Goal: Task Accomplishment & Management: Manage account settings

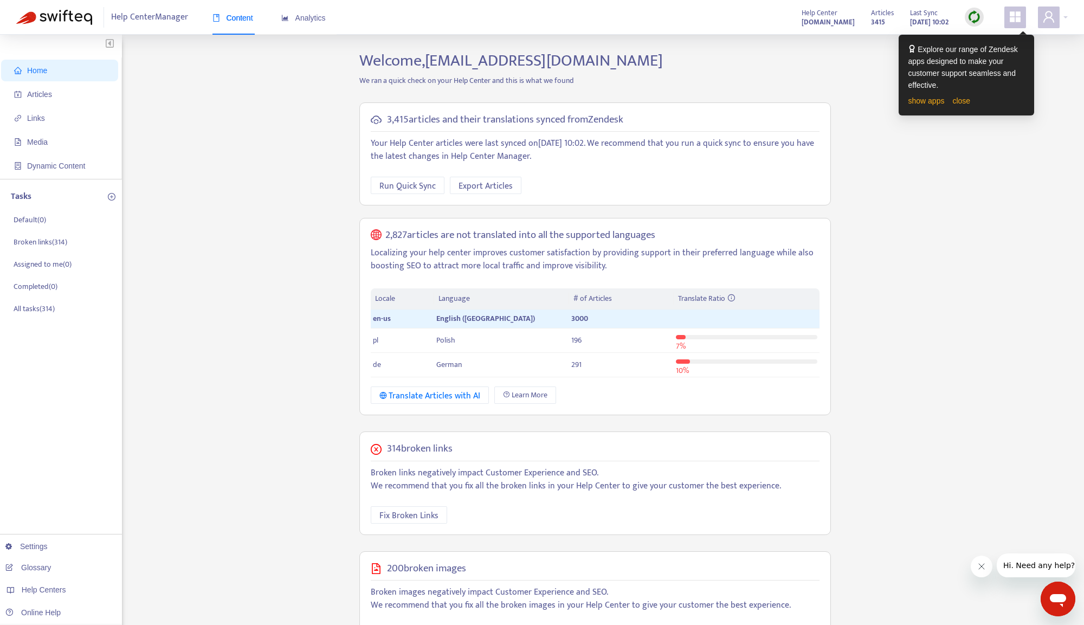
click at [310, 94] on div "Home Articles Links Media Dynamic Content Tasks Default ( 0 ) Broken links ( 31…" at bounding box center [542, 418] width 1052 height 735
click at [41, 547] on link "Settings" at bounding box center [26, 546] width 42 height 9
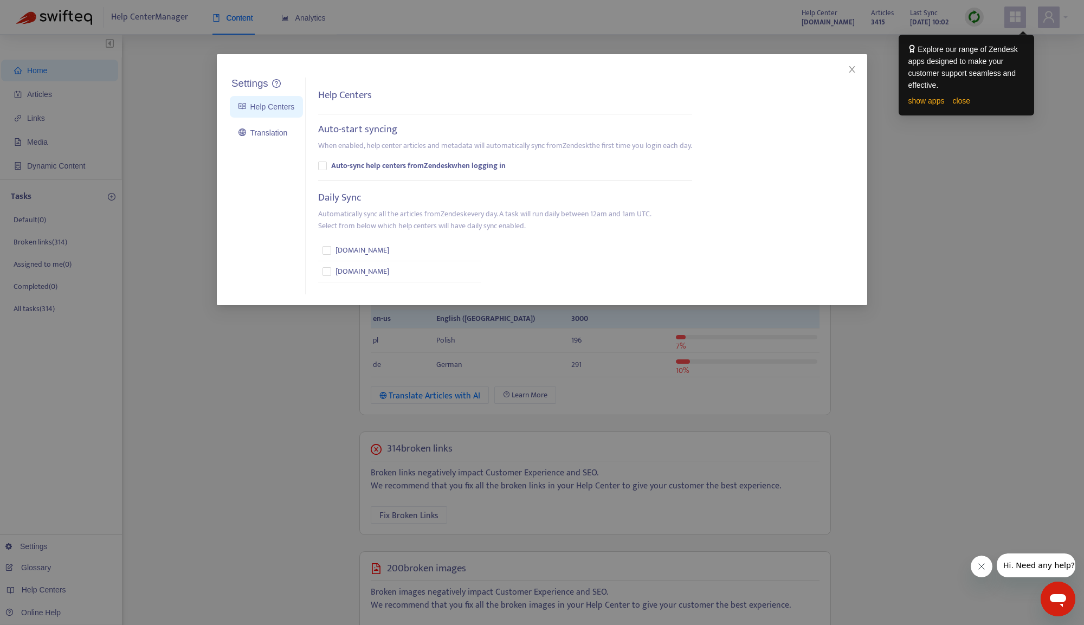
click at [218, 389] on div "Settings Help Centers Translation Settings Help Centers Auto-start syncing When…" at bounding box center [542, 312] width 1084 height 625
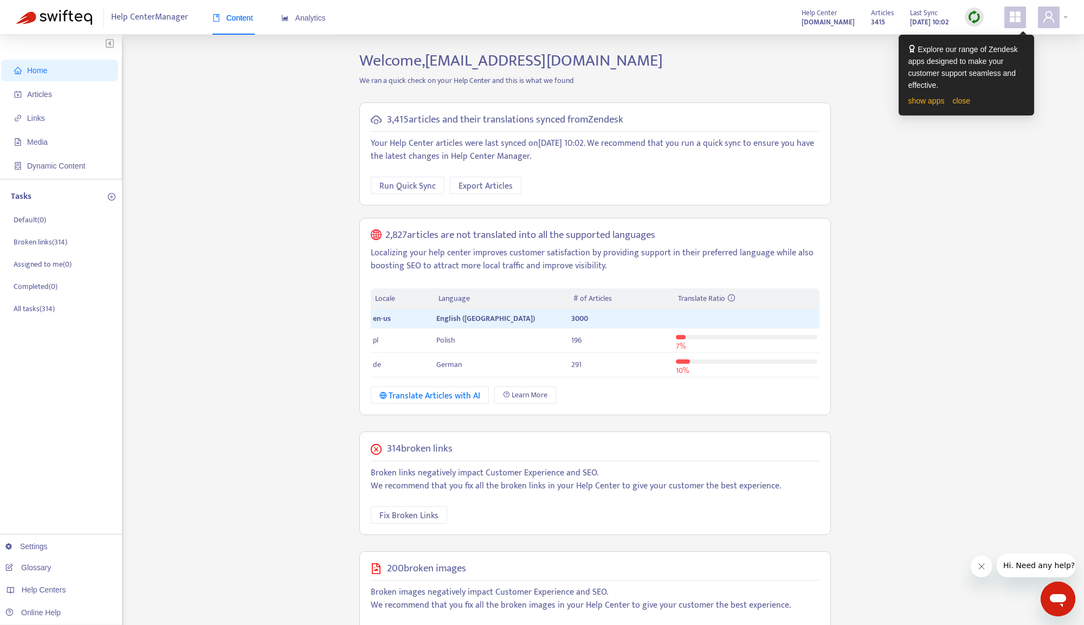
click at [1043, 28] on span at bounding box center [1049, 18] width 22 height 22
click at [1025, 21] on span at bounding box center [1015, 18] width 22 height 22
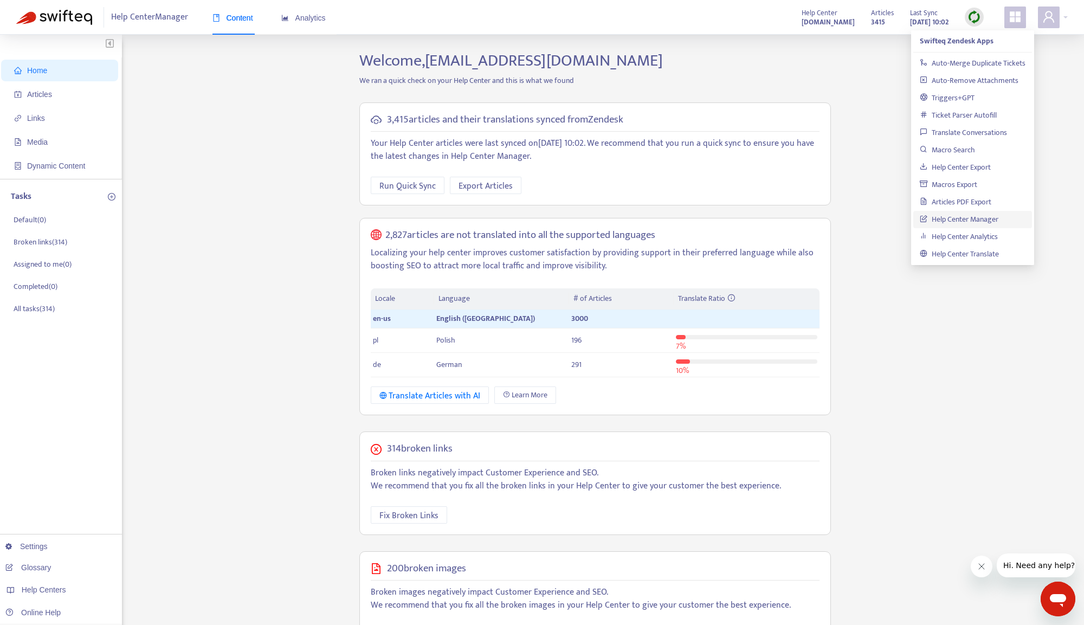
click at [1016, 20] on icon "appstore" at bounding box center [1015, 16] width 11 height 11
click at [1019, 17] on icon "appstore" at bounding box center [1015, 16] width 11 height 11
click at [1047, 18] on icon "user" at bounding box center [1048, 16] width 11 height 11
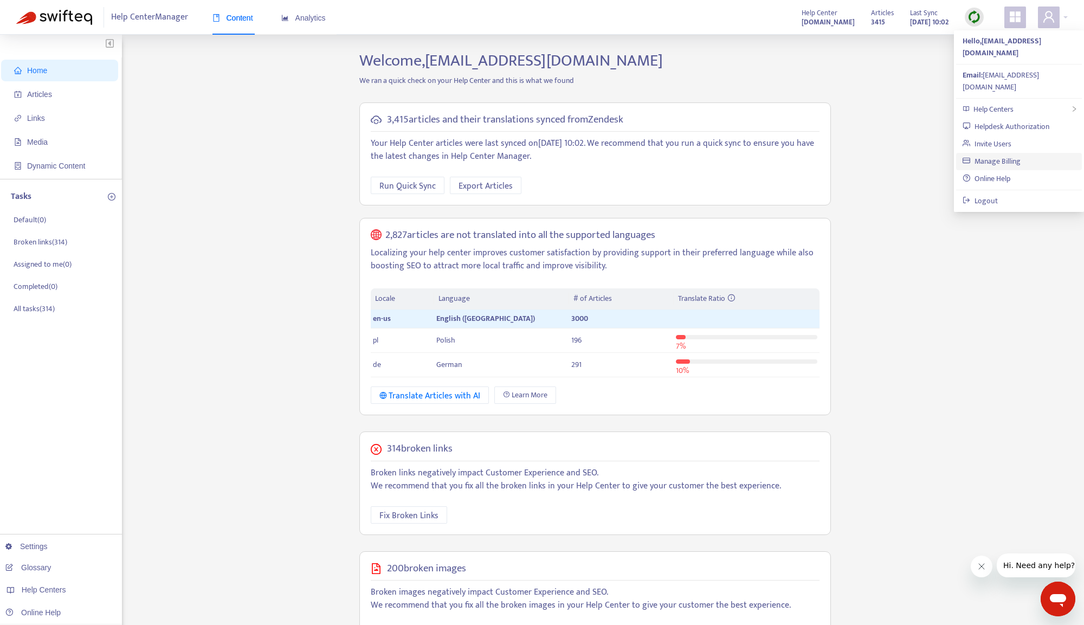
click at [1007, 155] on link "Manage Billing" at bounding box center [992, 161] width 58 height 12
